Goal: Task Accomplishment & Management: Complete application form

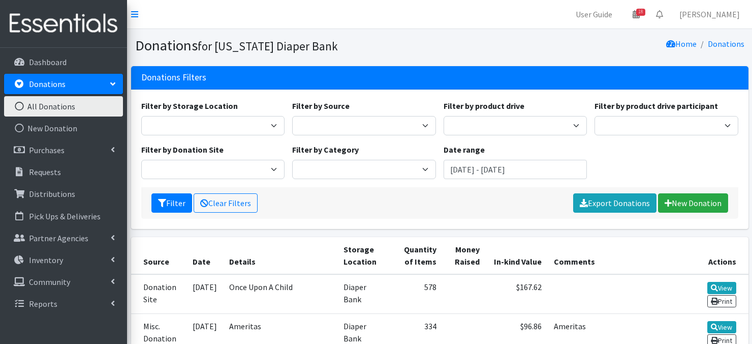
click at [20, 106] on icon at bounding box center [19, 106] width 13 height 9
click at [44, 195] on p "Distributions" at bounding box center [52, 194] width 46 height 10
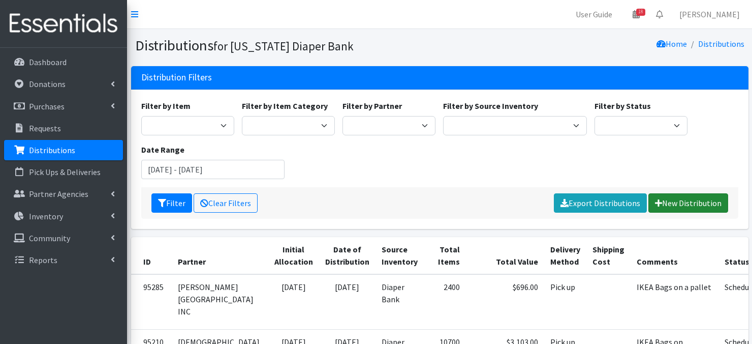
click at [675, 202] on link "New Distribution" at bounding box center [689, 202] width 80 height 19
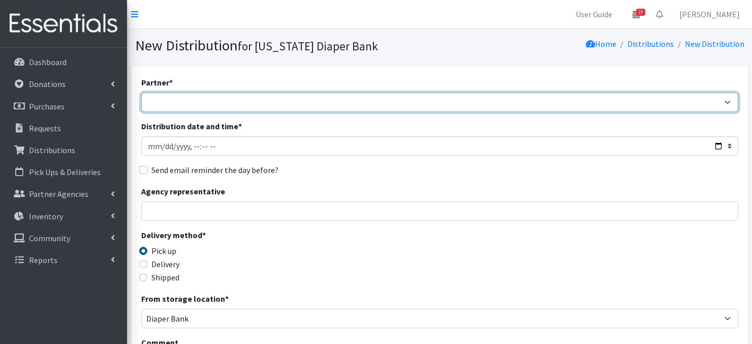
click at [728, 100] on select "Abide A Mother's Love [PERSON_NAME] Area Refugee Taskforce Big Brothers Big Sis…" at bounding box center [439, 102] width 597 height 19
select select "3987"
click at [141, 93] on select "Abide A Mother's Love [PERSON_NAME] Area Refugee Taskforce Big Brothers Big Sis…" at bounding box center [439, 102] width 597 height 19
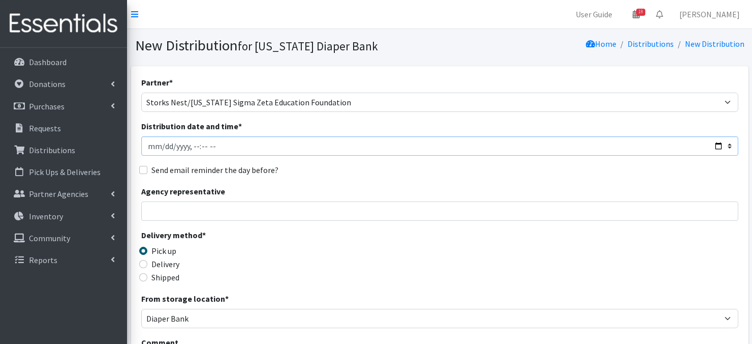
click at [151, 146] on input "Distribution date and time *" at bounding box center [439, 145] width 597 height 19
type input "[DATE]T23:59"
click at [191, 144] on input "Distribution date and time *" at bounding box center [439, 145] width 597 height 19
type input "2025-09-04T09:00"
click at [446, 175] on div "Send email reminder the day before?" at bounding box center [439, 170] width 597 height 12
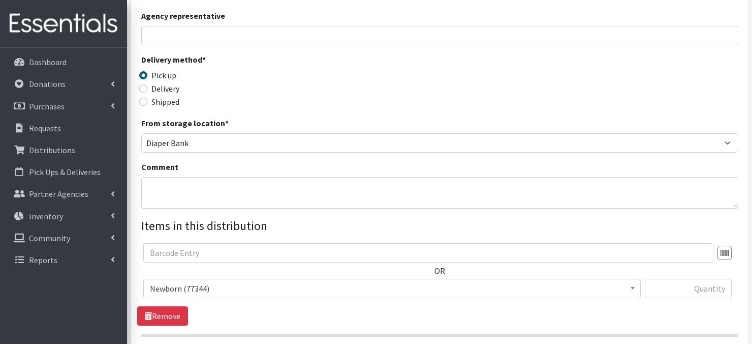
scroll to position [180, 0]
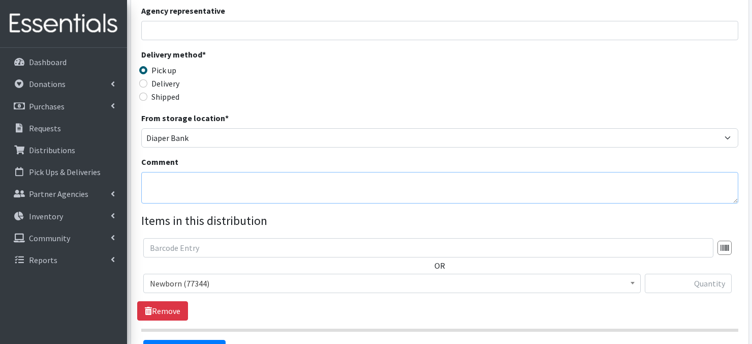
click at [161, 189] on textarea "Comment" at bounding box center [439, 188] width 597 height 32
paste textarea "IKEA Bags"
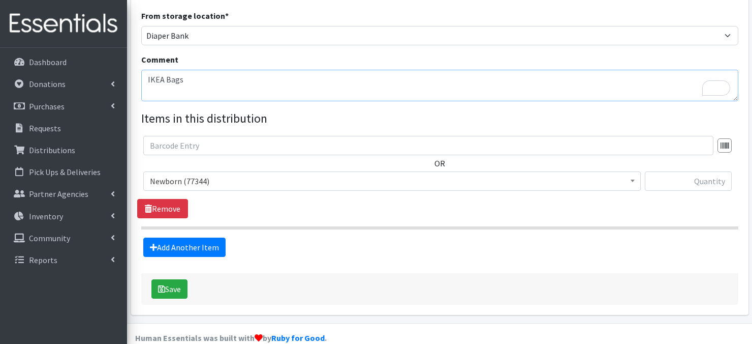
scroll to position [284, 0]
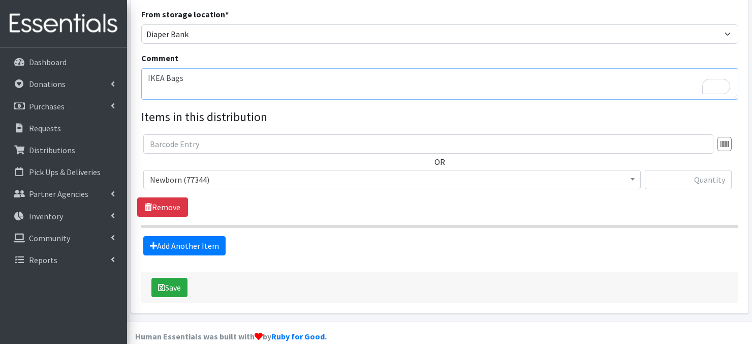
type textarea "IKEA Bags"
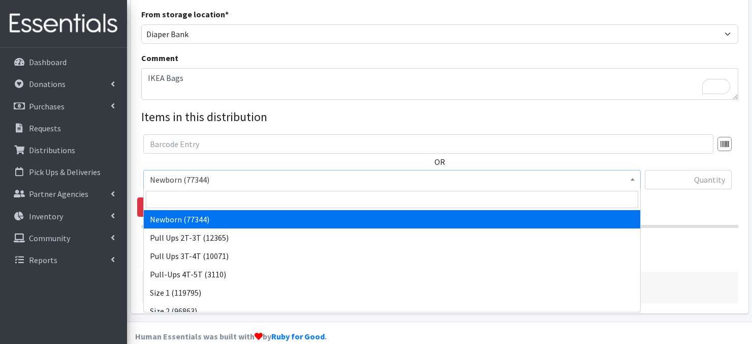
click at [630, 178] on span at bounding box center [633, 178] width 10 height 16
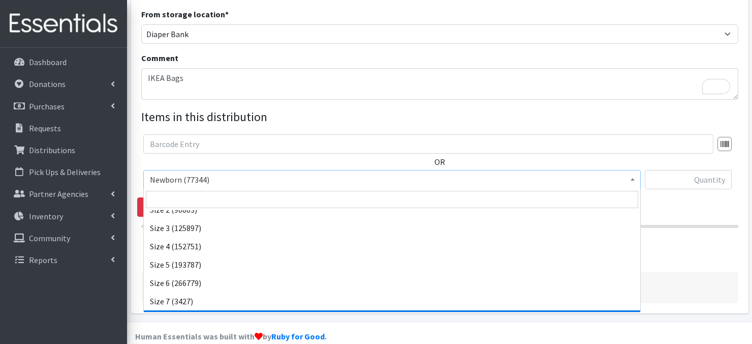
scroll to position [118, 0]
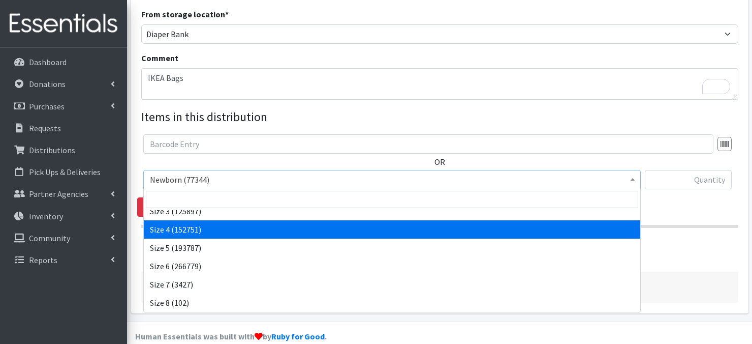
select select "3685"
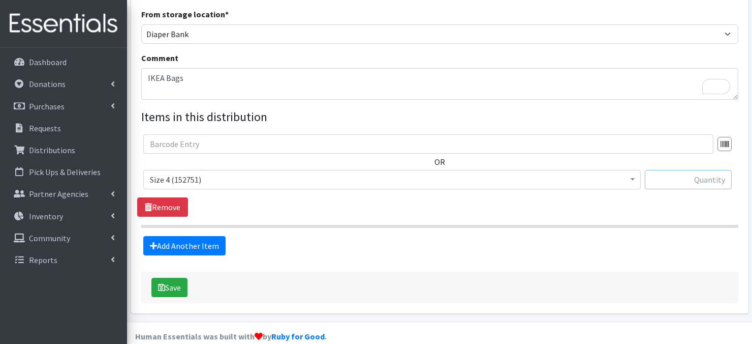
click at [680, 180] on input "text" at bounding box center [688, 179] width 87 height 19
type input "60"
click at [203, 246] on link "Add Another Item" at bounding box center [184, 245] width 82 height 19
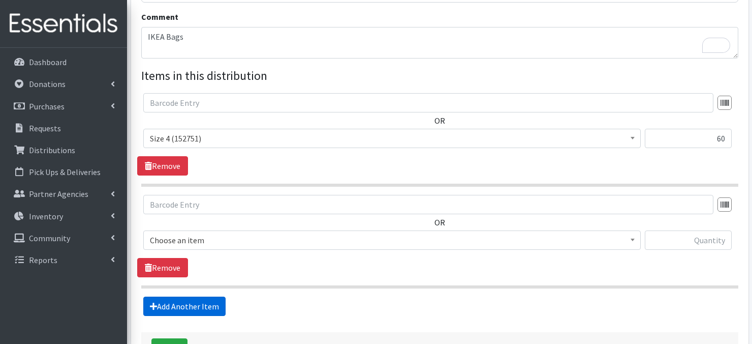
scroll to position [400, 0]
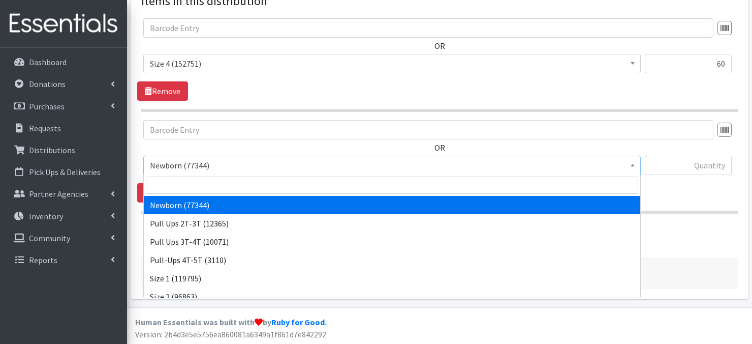
click at [632, 166] on span at bounding box center [633, 164] width 10 height 16
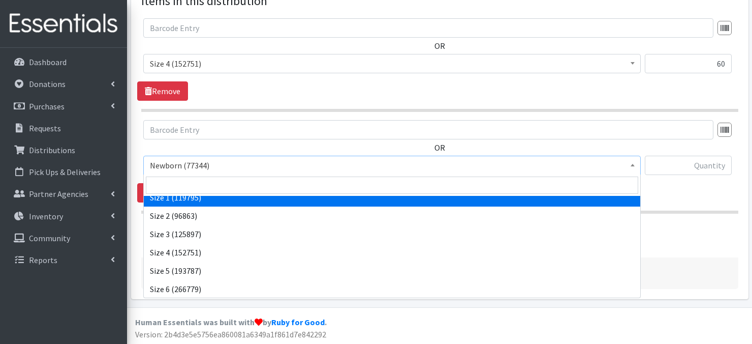
scroll to position [81, 0]
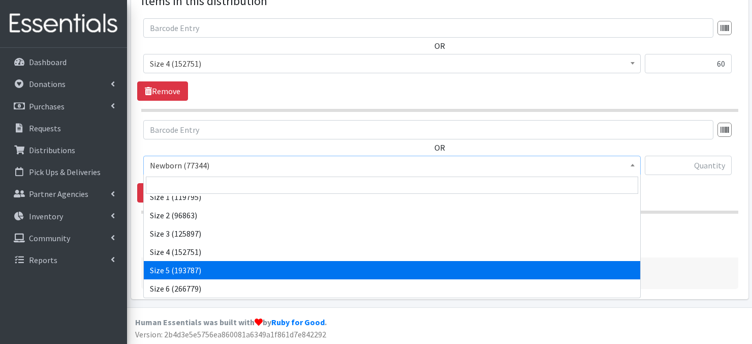
select select "3686"
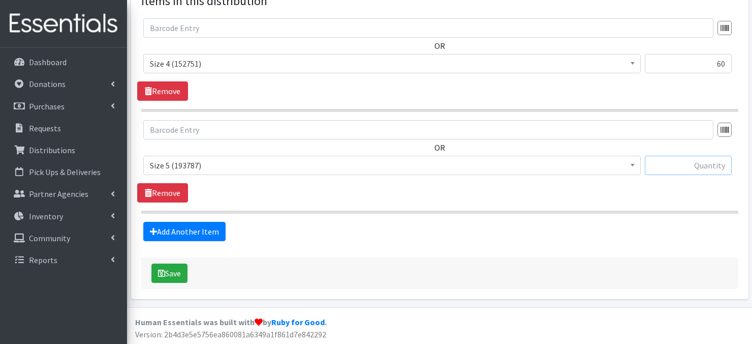
click at [682, 168] on input "text" at bounding box center [688, 165] width 87 height 19
type input "60"
click at [189, 233] on link "Add Another Item" at bounding box center [184, 231] width 82 height 19
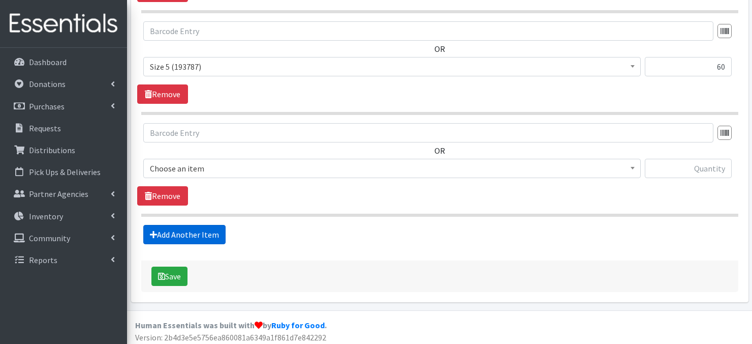
scroll to position [501, 0]
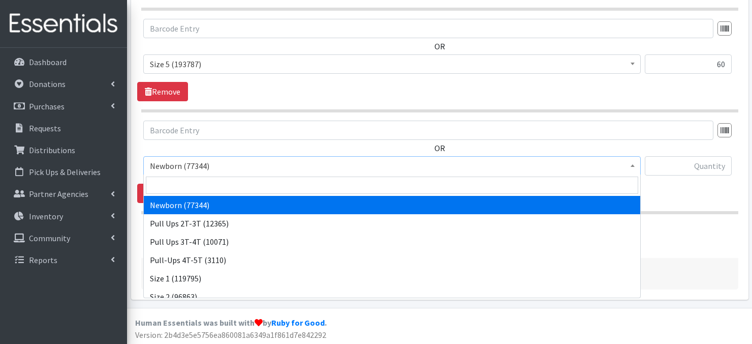
click at [631, 165] on b at bounding box center [633, 165] width 4 height 3
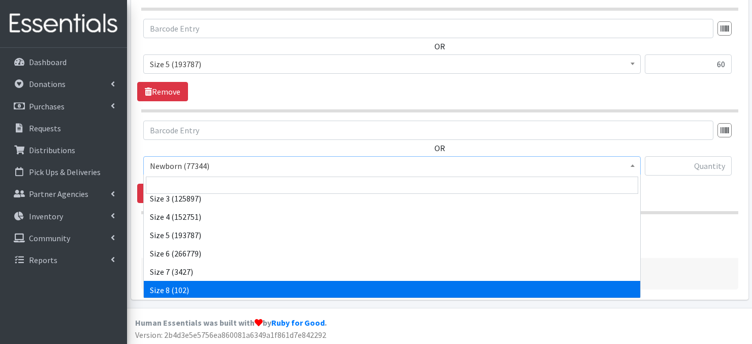
scroll to position [118, 0]
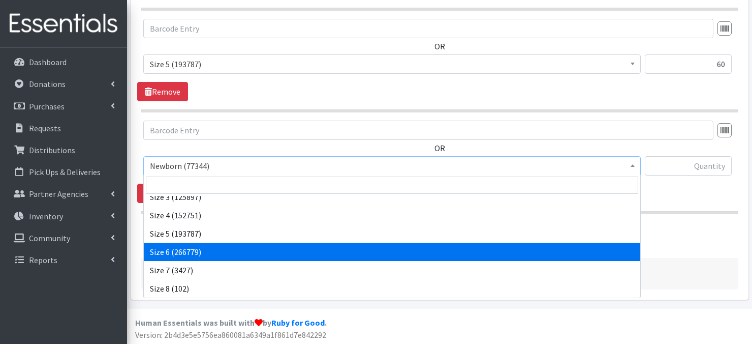
select select "3687"
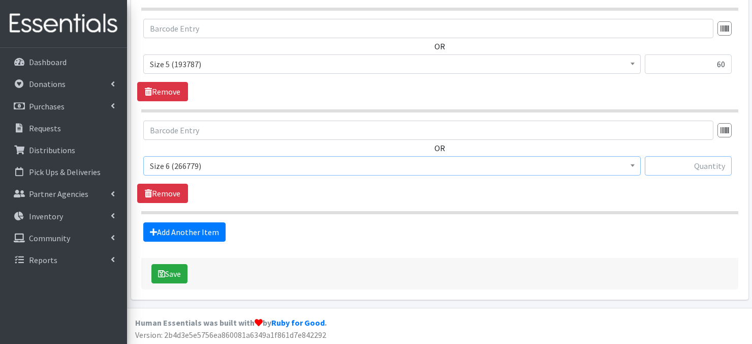
click at [689, 169] on input "text" at bounding box center [688, 165] width 87 height 19
type input "60"
click at [205, 231] on link "Add Another Item" at bounding box center [184, 231] width 82 height 19
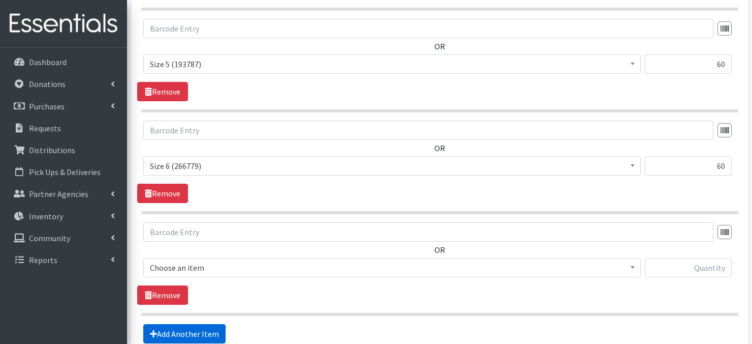
scroll to position [602, 0]
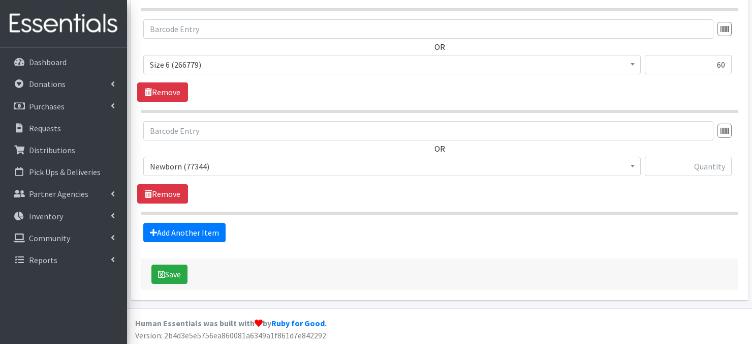
click at [630, 166] on span at bounding box center [633, 165] width 10 height 16
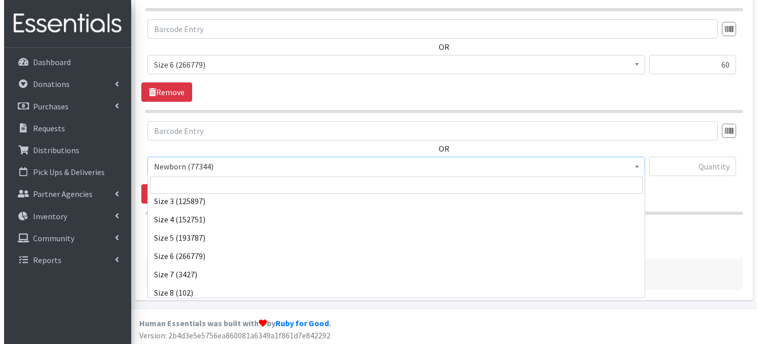
scroll to position [118, 0]
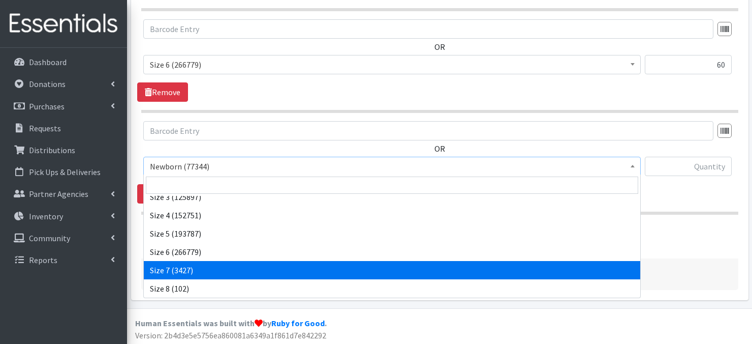
select select "3820"
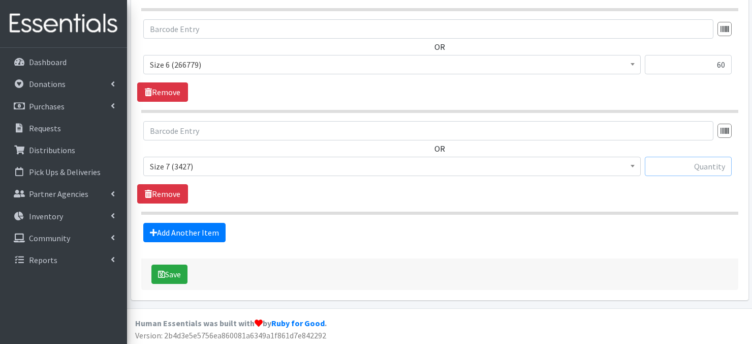
click at [683, 168] on input "text" at bounding box center [688, 166] width 87 height 19
type input "120"
click at [179, 275] on button "Save" at bounding box center [169, 273] width 36 height 19
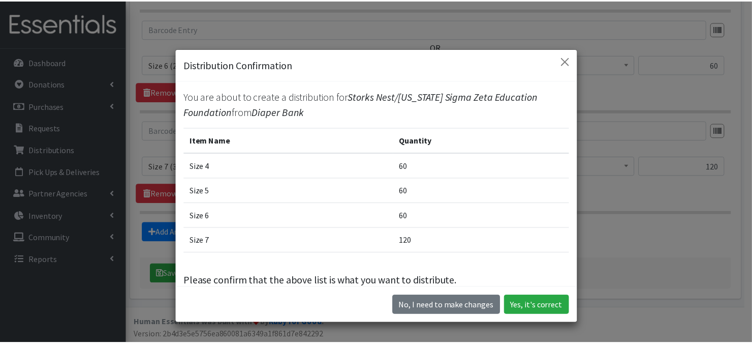
scroll to position [16, 0]
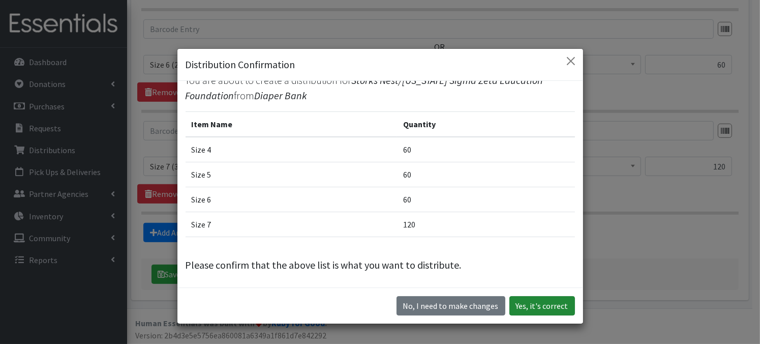
click at [534, 307] on button "Yes, it's correct" at bounding box center [542, 305] width 66 height 19
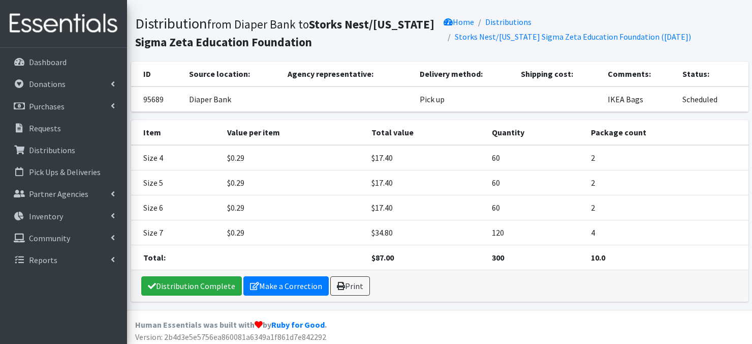
scroll to position [92, 0]
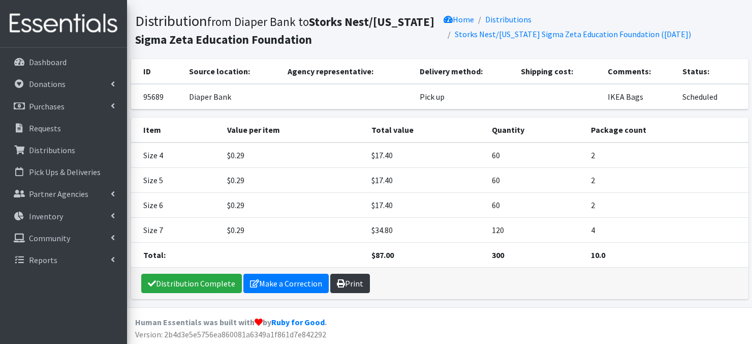
click at [350, 282] on link "Print" at bounding box center [350, 282] width 40 height 19
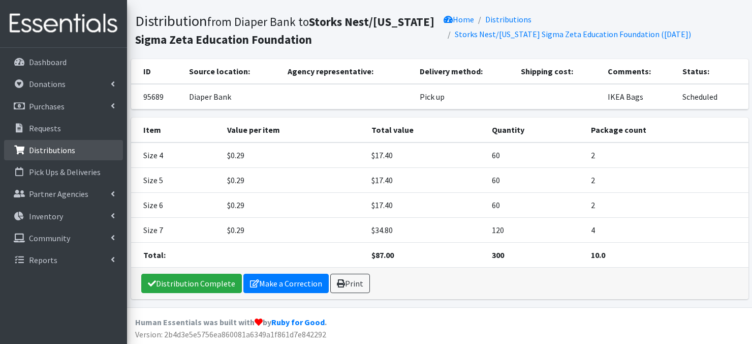
click at [54, 153] on p "Distributions" at bounding box center [52, 150] width 46 height 10
